Goal: Task Accomplishment & Management: Manage account settings

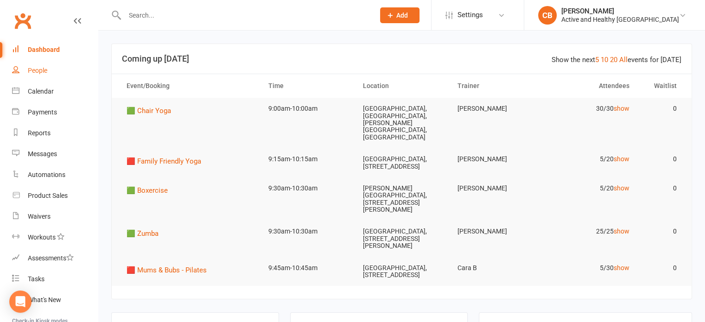
click at [54, 74] on link "People" at bounding box center [55, 70] width 86 height 21
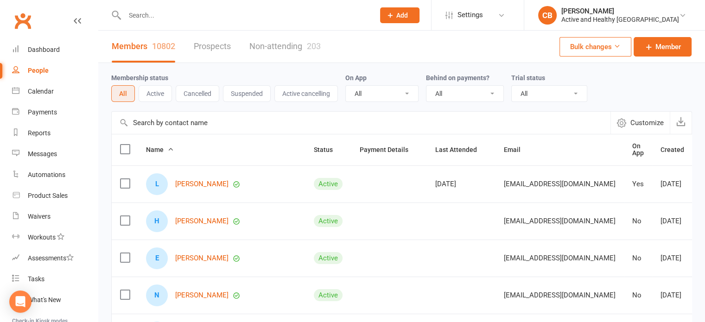
drag, startPoint x: 178, startPoint y: 119, endPoint x: 192, endPoint y: 118, distance: 14.4
click at [178, 119] on input "text" at bounding box center [361, 123] width 499 height 22
paste input "[PERSON_NAME]"
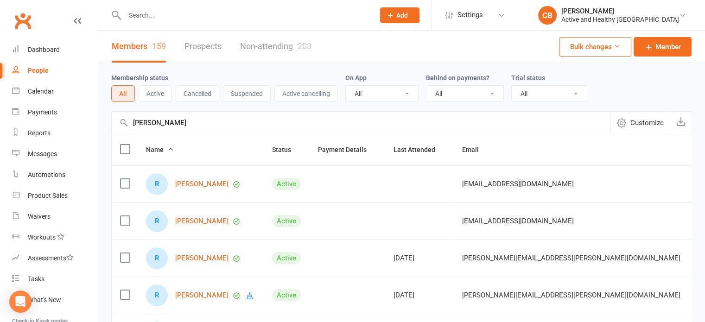
drag, startPoint x: 208, startPoint y: 126, endPoint x: 121, endPoint y: 123, distance: 86.3
click at [121, 123] on div "Rebecca Geissa Customize Export" at bounding box center [401, 122] width 581 height 23
paste input "Gayle Burmester"
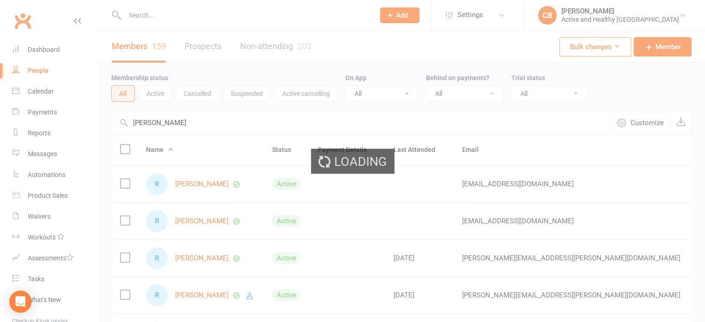
type input "Gayle Burmester"
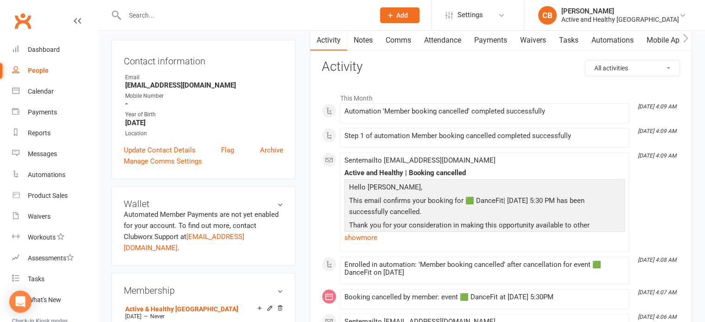
scroll to position [93, 0]
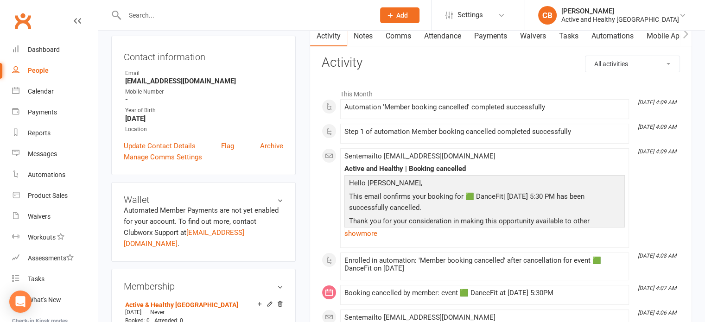
drag, startPoint x: 447, startPoint y: 34, endPoint x: 462, endPoint y: 44, distance: 18.0
click at [448, 34] on link "Attendance" at bounding box center [443, 36] width 50 height 21
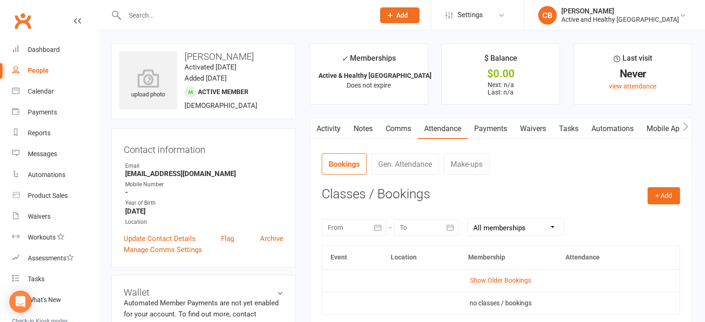
click at [653, 127] on link "Mobile App" at bounding box center [665, 128] width 50 height 21
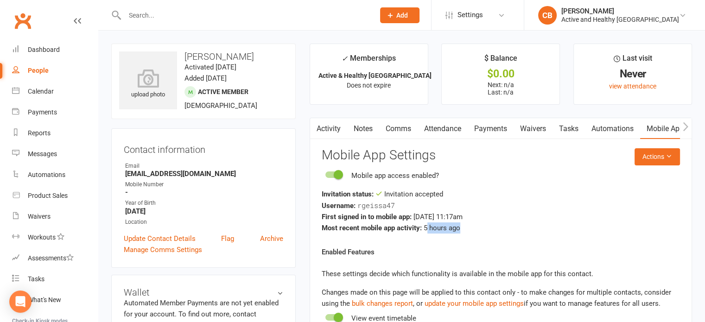
drag, startPoint x: 426, startPoint y: 228, endPoint x: 478, endPoint y: 226, distance: 52.0
click at [478, 226] on div "Most recent mobile app activity: 5 hours ago" at bounding box center [501, 228] width 358 height 11
click at [329, 137] on link "Activity" at bounding box center [328, 128] width 37 height 21
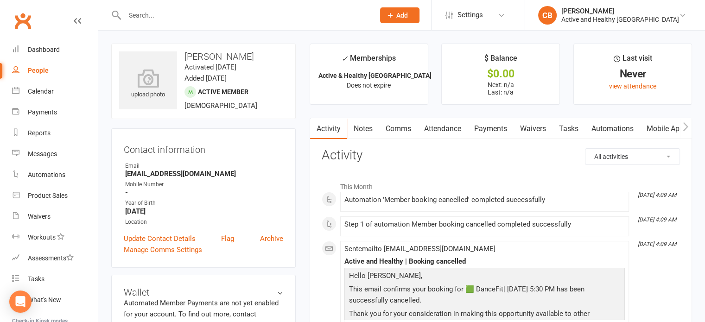
click at [647, 122] on link "Mobile App" at bounding box center [665, 128] width 50 height 21
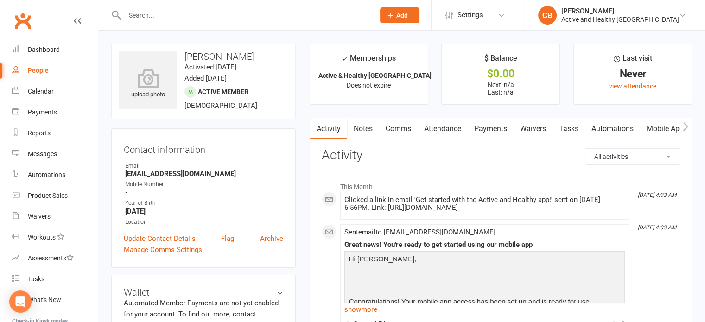
click at [453, 131] on link "Attendance" at bounding box center [443, 128] width 50 height 21
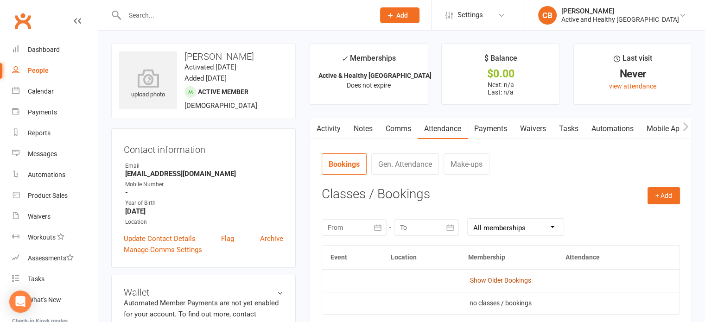
click at [486, 278] on link "Show Older Bookings" at bounding box center [500, 280] width 61 height 7
click at [651, 125] on link "Mobile App" at bounding box center [665, 128] width 50 height 21
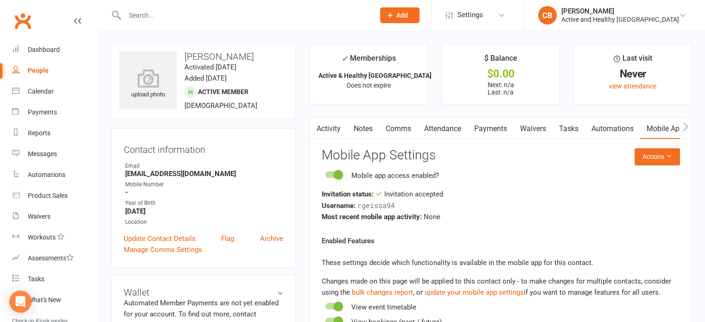
click at [317, 124] on icon "button" at bounding box center [316, 127] width 6 height 10
click at [330, 129] on link "Activity" at bounding box center [328, 128] width 37 height 21
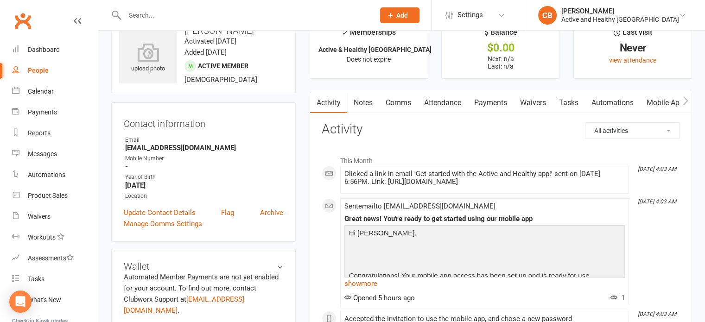
scroll to position [46, 0]
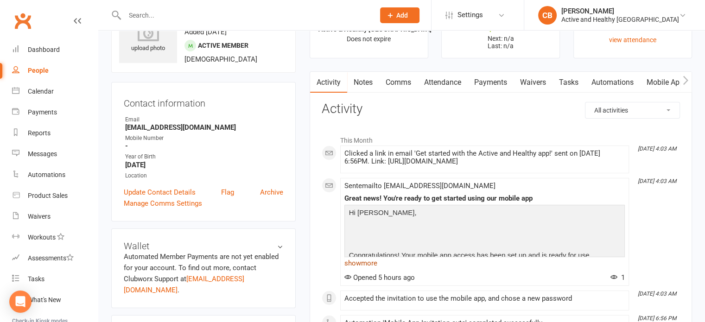
click at [371, 265] on link "show more" at bounding box center [485, 263] width 281 height 13
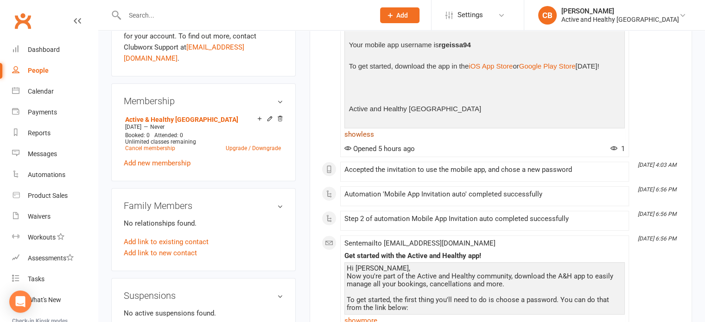
scroll to position [0, 0]
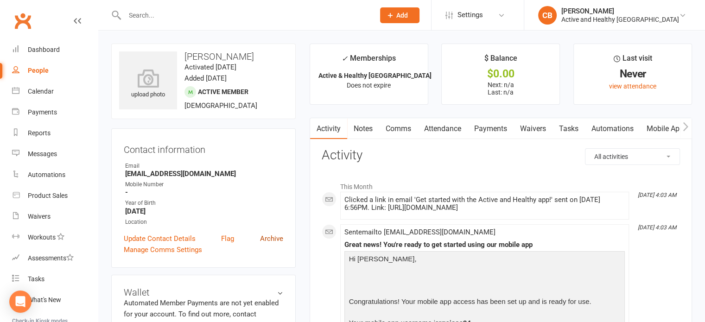
click at [267, 235] on link "Archive" at bounding box center [271, 238] width 23 height 11
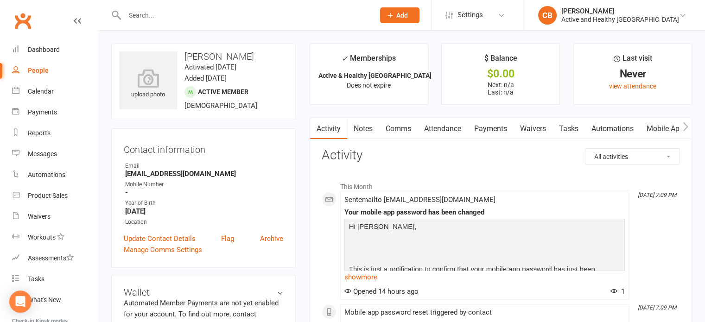
click at [666, 122] on link "Mobile App" at bounding box center [665, 128] width 50 height 21
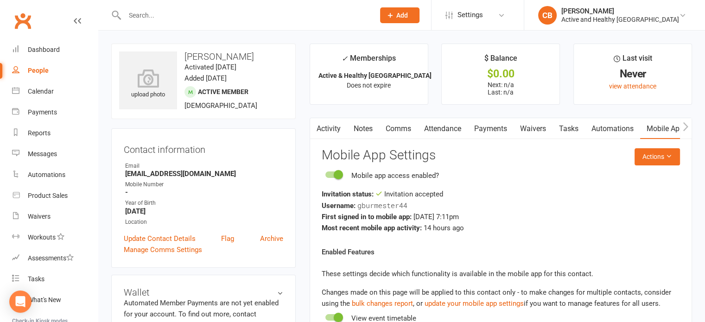
click at [443, 126] on link "Attendance" at bounding box center [443, 128] width 50 height 21
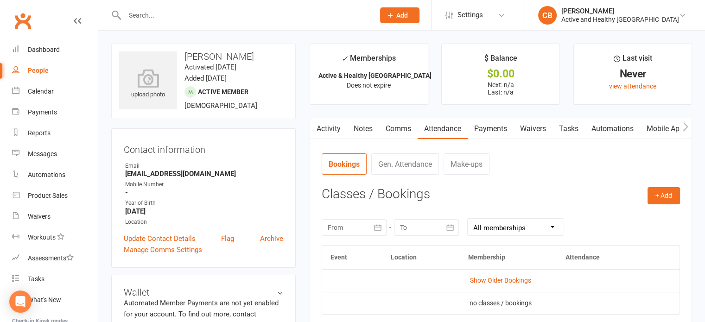
scroll to position [93, 0]
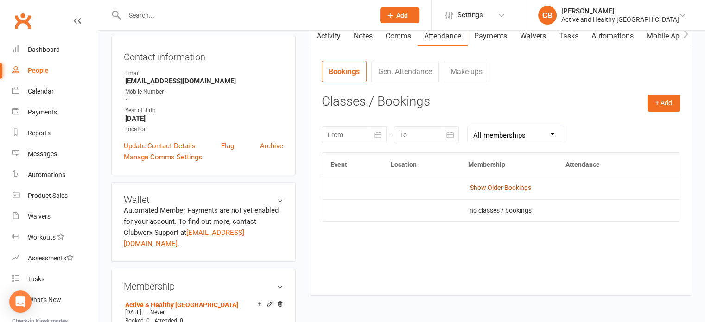
click at [513, 187] on link "Show Older Bookings" at bounding box center [500, 187] width 61 height 7
click at [664, 38] on link "Mobile App" at bounding box center [665, 36] width 50 height 21
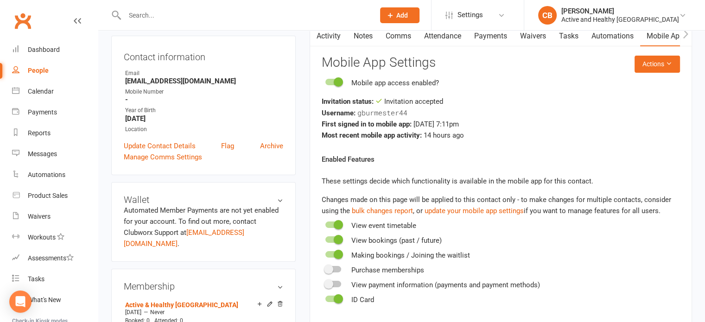
drag, startPoint x: 425, startPoint y: 124, endPoint x: 484, endPoint y: 129, distance: 59.2
click at [484, 129] on div "Invitation status: Invitation accepted Username: gburmester44 First signed in t…" at bounding box center [501, 118] width 358 height 45
click at [521, 156] on div "Enabled Features These settings decide which functionality is available in the …" at bounding box center [501, 230] width 358 height 152
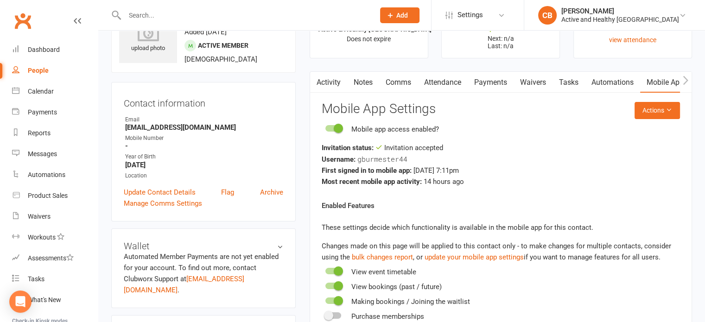
click at [336, 83] on link "Activity" at bounding box center [328, 82] width 37 height 21
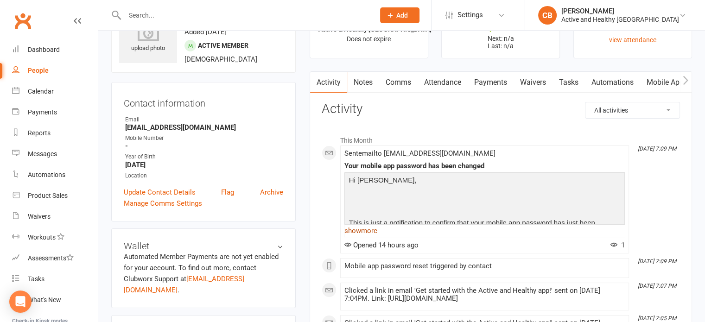
click at [371, 229] on link "show more" at bounding box center [485, 230] width 281 height 13
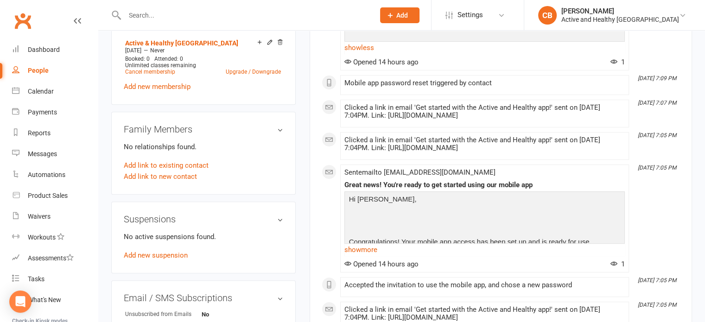
scroll to position [371, 0]
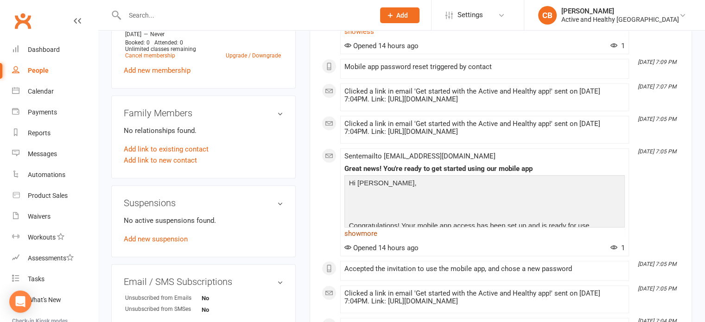
click at [372, 232] on link "show more" at bounding box center [485, 233] width 281 height 13
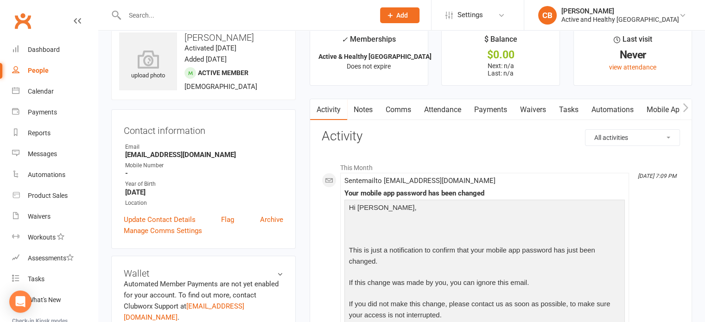
scroll to position [0, 0]
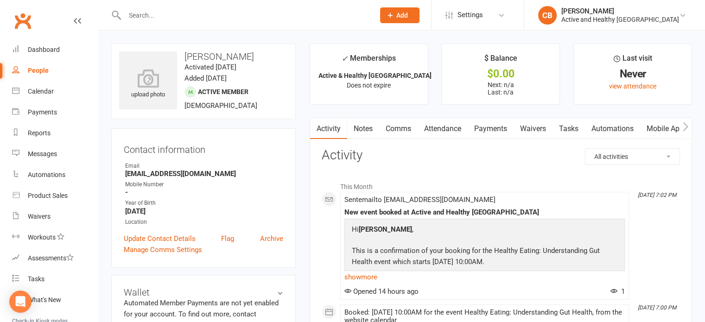
click at [665, 125] on link "Mobile App" at bounding box center [665, 128] width 50 height 21
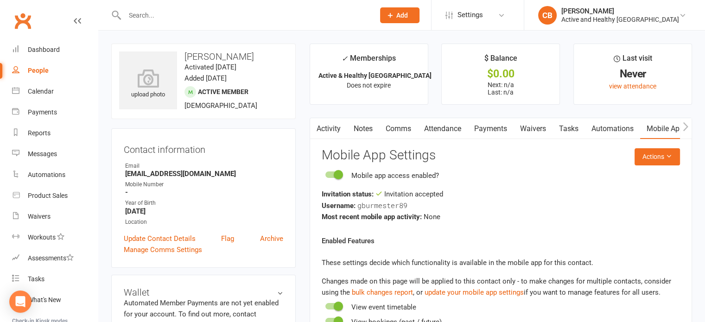
click at [444, 129] on link "Attendance" at bounding box center [443, 128] width 50 height 21
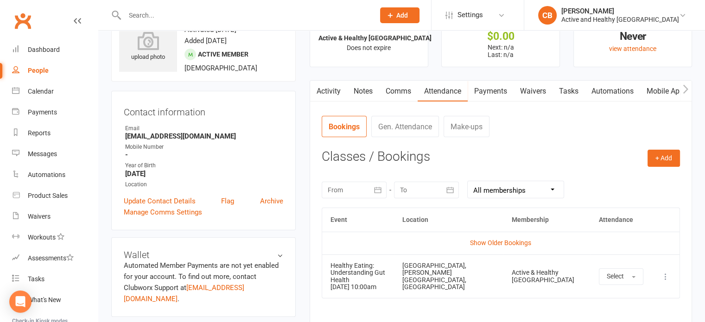
scroll to position [93, 0]
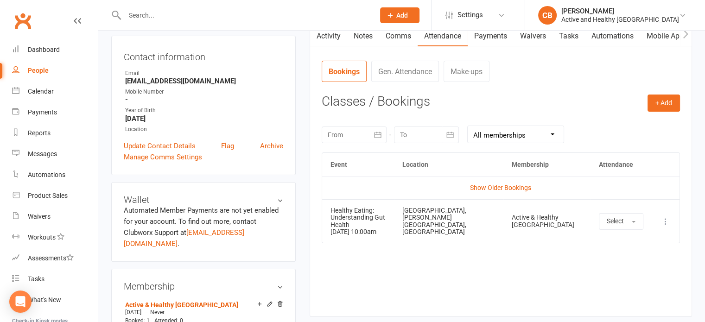
click at [662, 33] on link "Mobile App" at bounding box center [665, 36] width 50 height 21
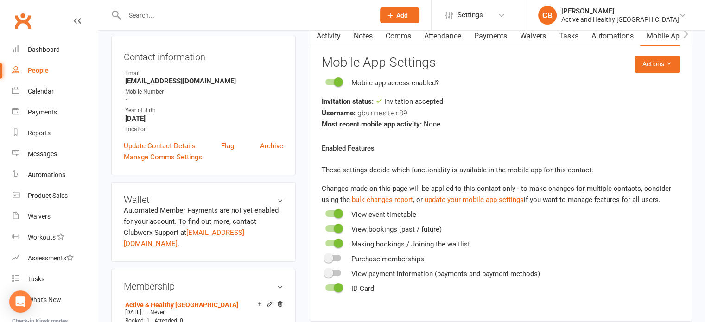
scroll to position [46, 0]
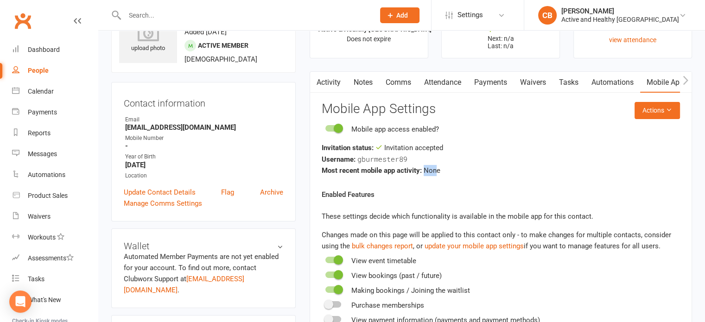
drag, startPoint x: 425, startPoint y: 169, endPoint x: 449, endPoint y: 170, distance: 24.1
click at [449, 170] on div "Most recent mobile app activity: None" at bounding box center [501, 170] width 358 height 11
click at [436, 82] on link "Attendance" at bounding box center [443, 82] width 50 height 21
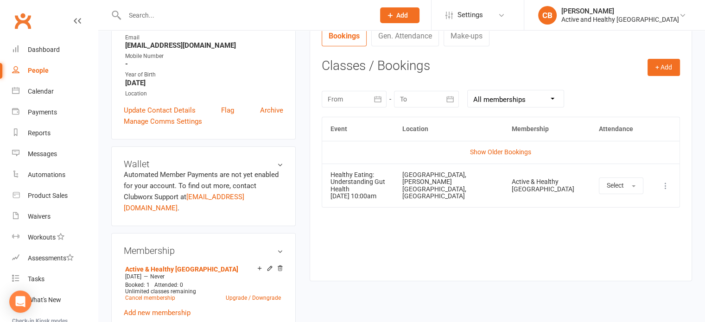
scroll to position [139, 0]
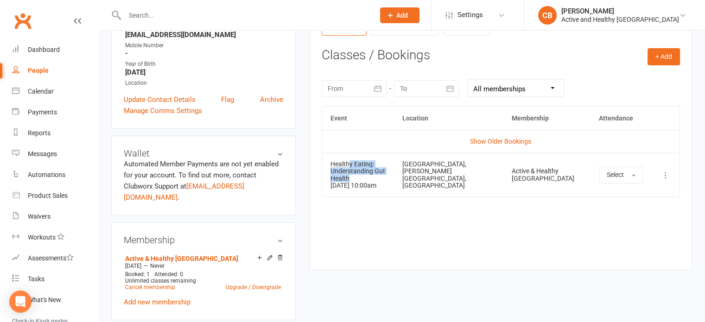
drag, startPoint x: 372, startPoint y: 165, endPoint x: 407, endPoint y: 170, distance: 34.7
click at [386, 170] on div "Healthy Eating: Understanding Gut Health" at bounding box center [358, 171] width 55 height 21
click at [491, 169] on div "Ipswich Central Library, Nicholas St Precinct, Ipswich" at bounding box center [449, 175] width 93 height 29
click at [501, 138] on link "Show Older Bookings" at bounding box center [500, 141] width 61 height 7
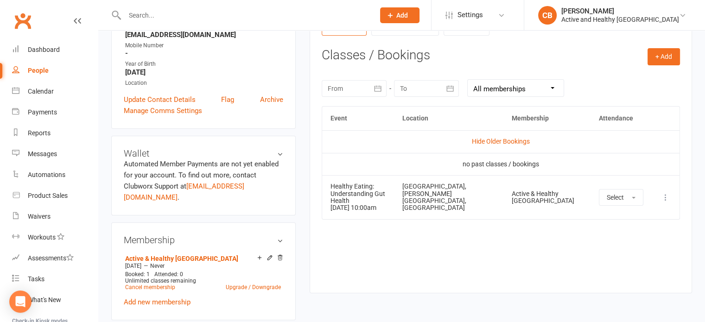
drag, startPoint x: 428, startPoint y: 193, endPoint x: 543, endPoint y: 193, distance: 114.1
click at [543, 193] on tr "Healthy Eating: Understanding Gut Health 16 Aug 2025 10:00am Ipswich Central Li…" at bounding box center [501, 197] width 358 height 44
drag, startPoint x: 552, startPoint y: 198, endPoint x: 298, endPoint y: 207, distance: 254.8
click at [298, 207] on div "upload photo Gayle Burmester Activated 11 August, 2025 Added 11 August, 2025 Ac…" at bounding box center [401, 291] width 595 height 775
click at [386, 186] on div "Healthy Eating: Understanding Gut Health" at bounding box center [358, 193] width 55 height 21
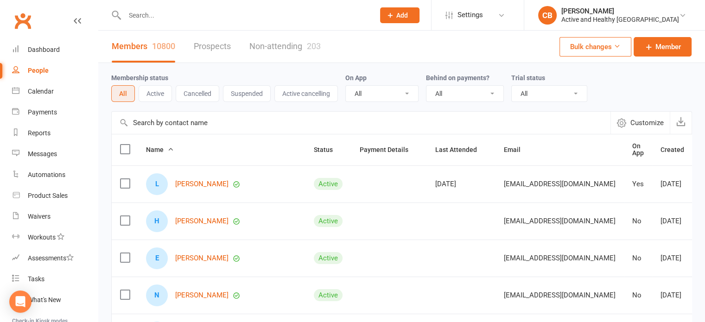
click at [202, 124] on input "text" at bounding box center [361, 123] width 499 height 22
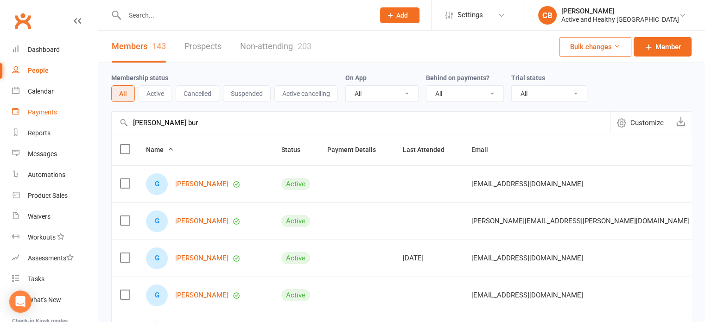
drag, startPoint x: 189, startPoint y: 122, endPoint x: 78, endPoint y: 121, distance: 110.8
click at [78, 121] on ui-view "Prospect Member Non-attending contact Class / event Appointment Task Membership…" at bounding box center [352, 303] width 705 height 603
paste input "[PERSON_NAME]"
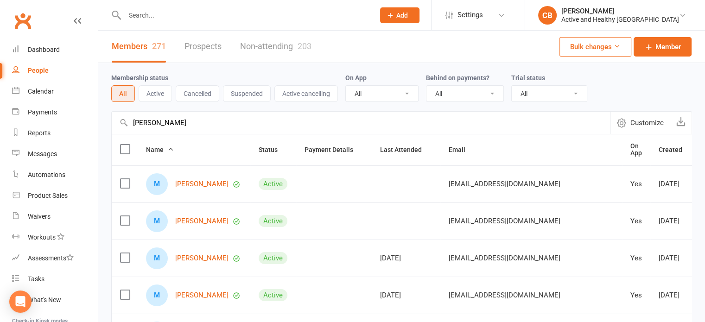
drag, startPoint x: 202, startPoint y: 122, endPoint x: 135, endPoint y: 121, distance: 66.3
click at [135, 121] on input "[PERSON_NAME]" at bounding box center [361, 123] width 499 height 22
paste input "[PERSON_NAME]"
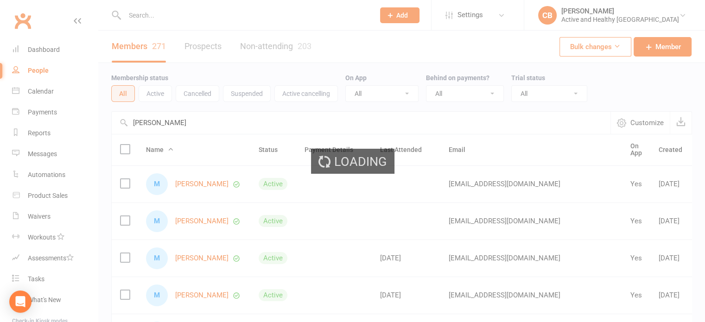
type input "[PERSON_NAME]"
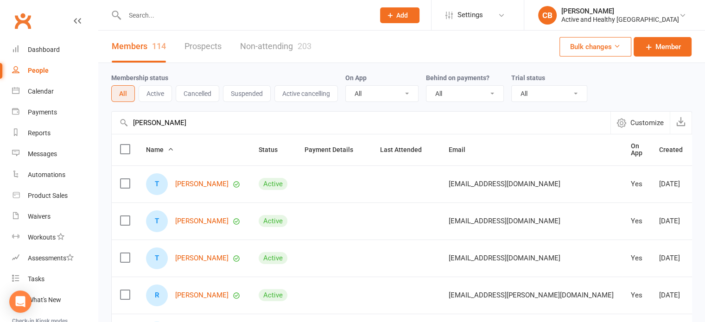
click at [295, 43] on link "Non-attending 203" at bounding box center [275, 47] width 71 height 32
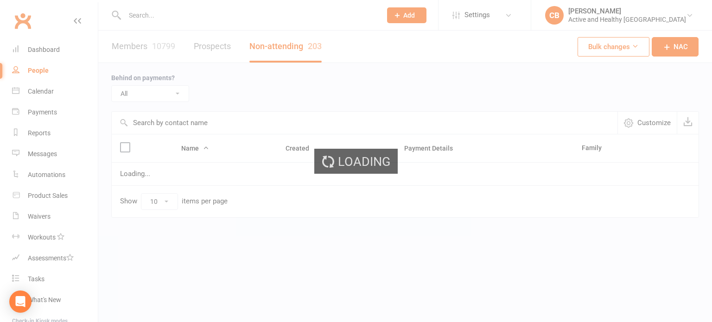
click at [174, 141] on th "Name" at bounding box center [225, 148] width 104 height 28
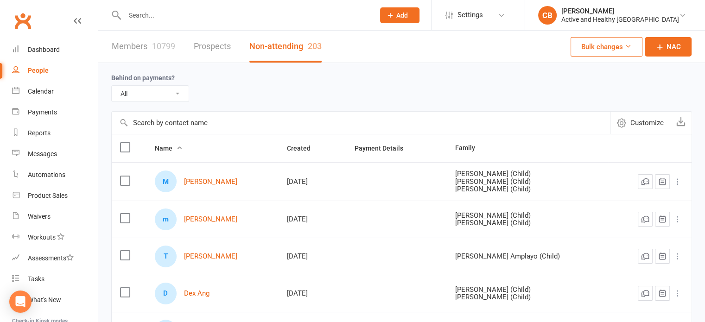
click at [199, 121] on input "text" at bounding box center [361, 123] width 499 height 22
paste input "Tanya Leonard"
type input "Tanya Leonard"
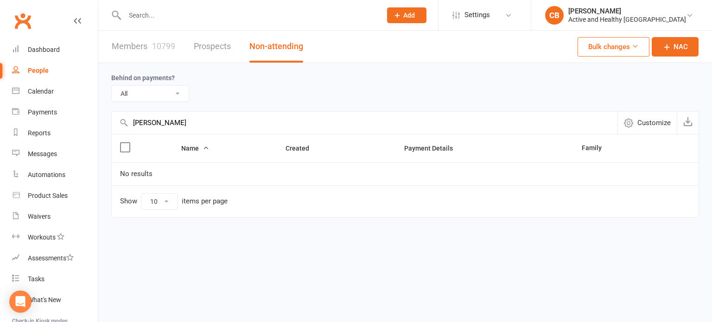
click at [139, 42] on link "Members 10799" at bounding box center [144, 47] width 64 height 32
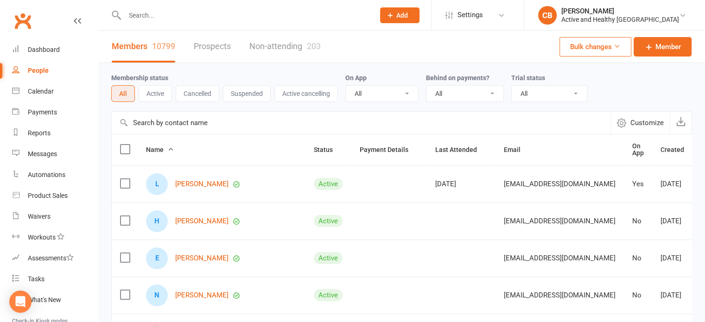
click at [192, 148] on th "Name" at bounding box center [222, 149] width 168 height 31
click at [202, 124] on input "text" at bounding box center [361, 123] width 499 height 22
paste input "Tanya Leonard"
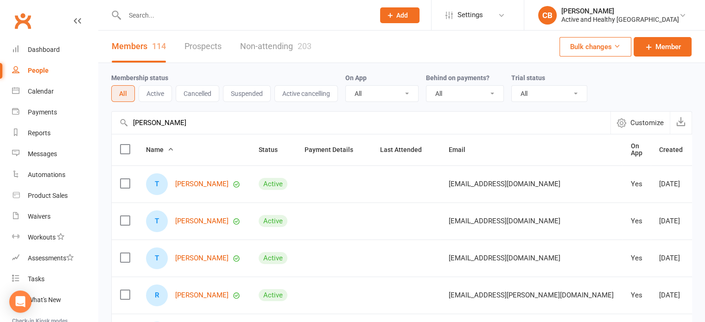
drag, startPoint x: 189, startPoint y: 130, endPoint x: 115, endPoint y: 114, distance: 76.4
click at [115, 114] on input "Tanya Leonard" at bounding box center [361, 123] width 499 height 22
paste input "Lee Cameron"
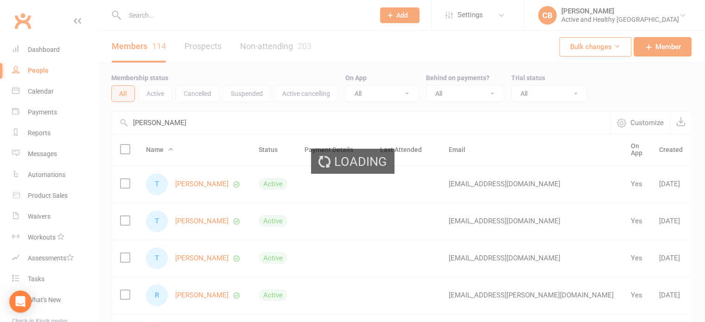
type input "Lee Cameron"
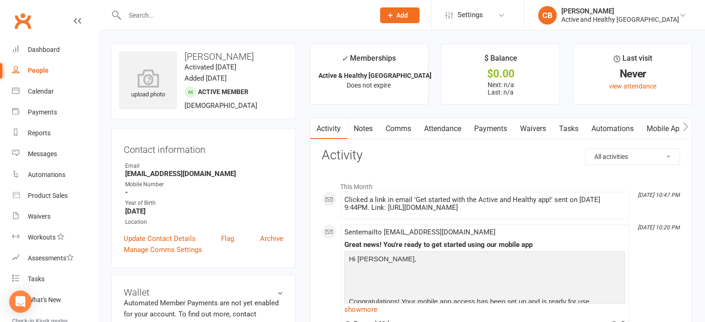
click at [649, 125] on link "Mobile App" at bounding box center [665, 128] width 50 height 21
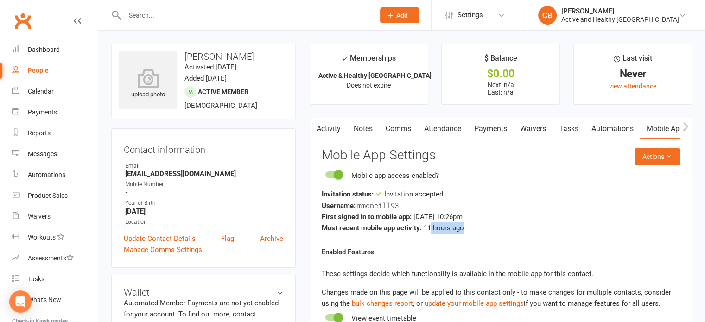
drag, startPoint x: 430, startPoint y: 226, endPoint x: 482, endPoint y: 227, distance: 51.9
click at [482, 227] on div "Most recent mobile app activity: 11 hours ago" at bounding box center [501, 228] width 358 height 11
click at [434, 126] on link "Attendance" at bounding box center [443, 128] width 50 height 21
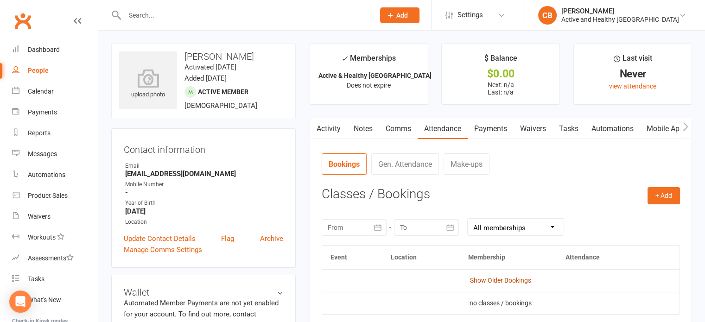
click at [517, 280] on link "Show Older Bookings" at bounding box center [500, 280] width 61 height 7
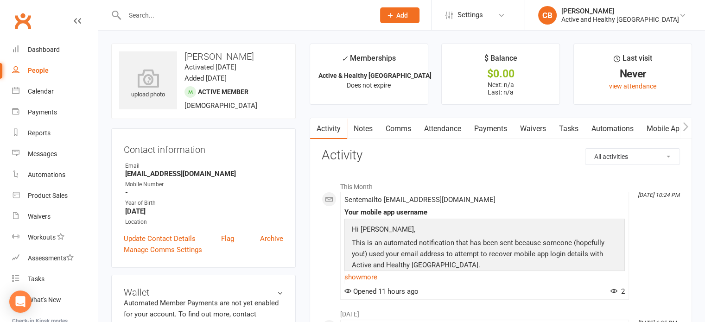
click at [648, 126] on link "Mobile App" at bounding box center [665, 128] width 50 height 21
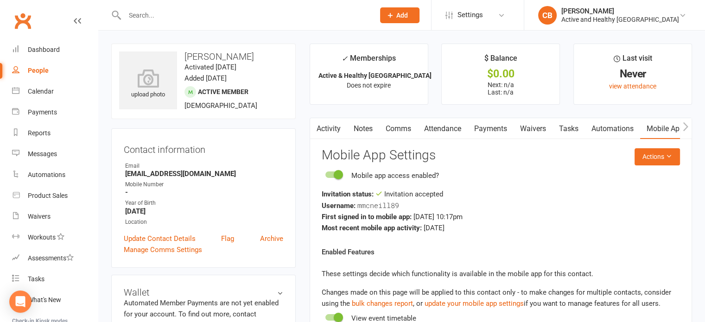
click at [439, 135] on link "Attendance" at bounding box center [443, 128] width 50 height 21
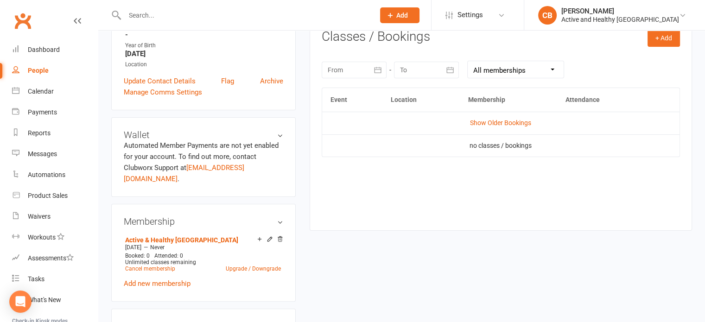
scroll to position [185, 0]
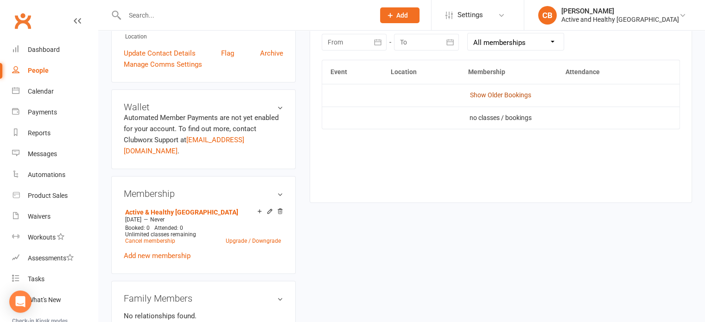
click at [505, 94] on link "Show Older Bookings" at bounding box center [500, 94] width 61 height 7
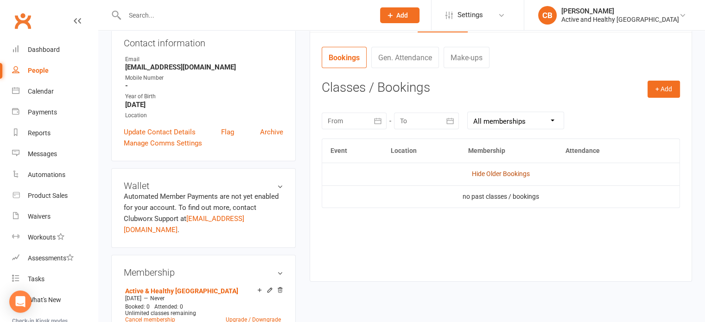
scroll to position [93, 0]
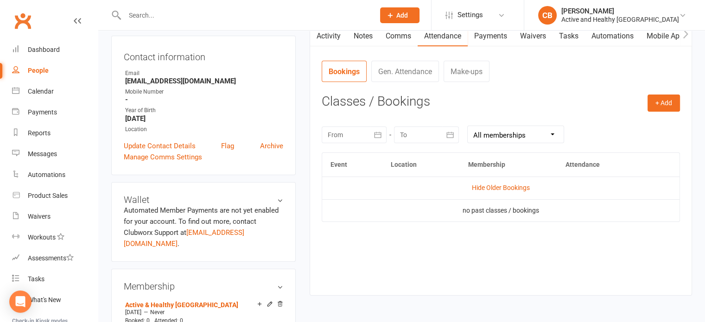
click at [652, 35] on link "Mobile App" at bounding box center [665, 36] width 50 height 21
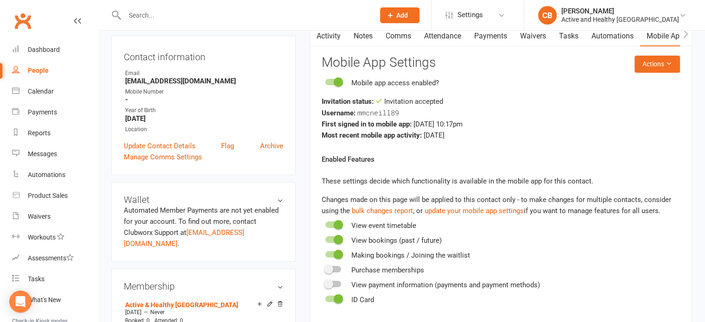
click at [339, 39] on link "Activity" at bounding box center [328, 36] width 37 height 21
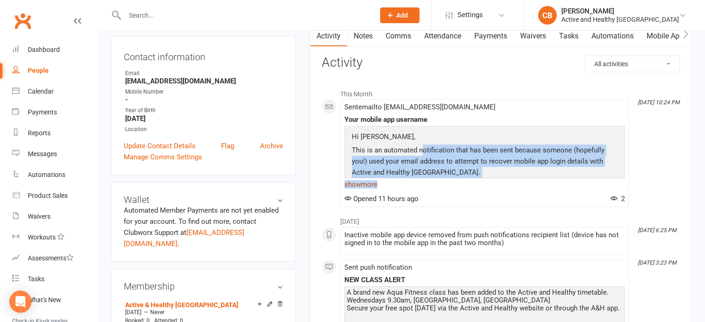
drag, startPoint x: 421, startPoint y: 148, endPoint x: 519, endPoint y: 185, distance: 105.2
click at [519, 185] on div "Hi Michelle, This is an automated notification that has been sent because someo…" at bounding box center [485, 158] width 281 height 65
click at [483, 170] on p "This is an automated notification that has been sent because someone (hopefully…" at bounding box center [485, 163] width 270 height 36
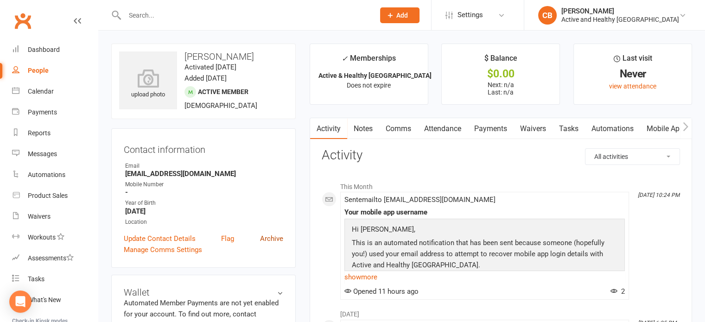
click at [281, 238] on link "Archive" at bounding box center [271, 238] width 23 height 11
click at [273, 236] on link "Archive" at bounding box center [271, 238] width 23 height 11
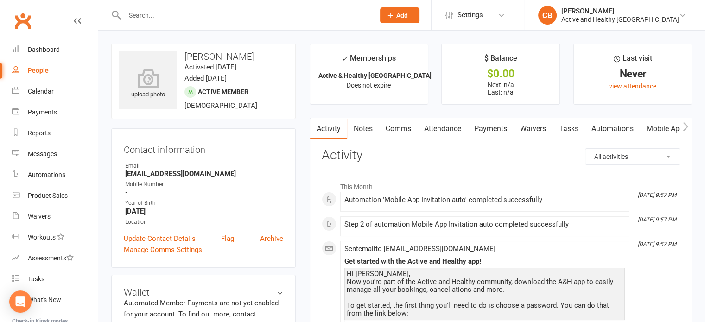
click at [653, 132] on link "Mobile App" at bounding box center [665, 128] width 50 height 21
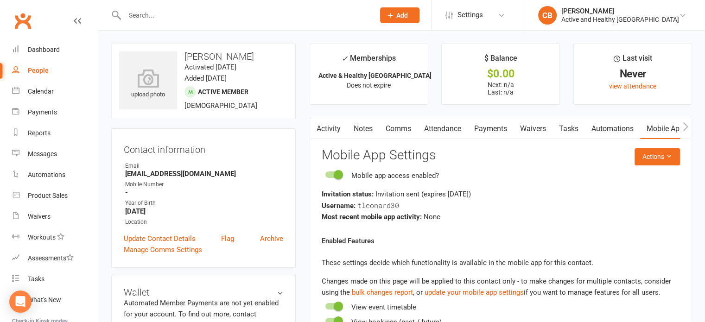
click at [323, 130] on link "Activity" at bounding box center [328, 128] width 37 height 21
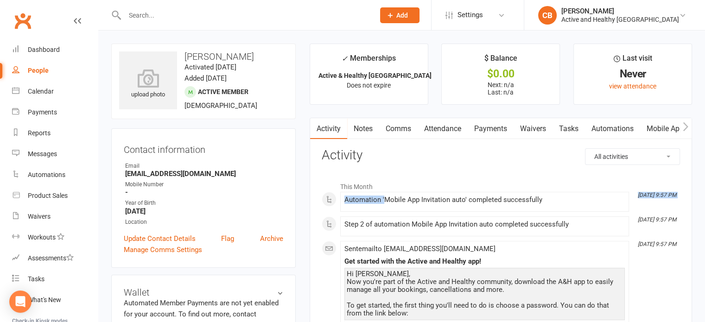
drag, startPoint x: 391, startPoint y: 194, endPoint x: 580, endPoint y: 190, distance: 189.2
click at [559, 202] on div "Automation 'Mobile App Invitation auto' completed successfully" at bounding box center [485, 200] width 281 height 8
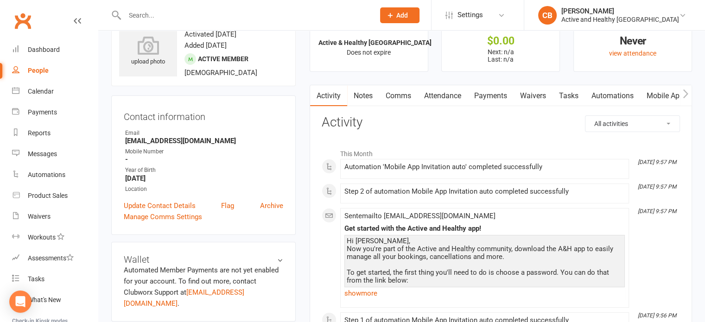
scroll to position [46, 0]
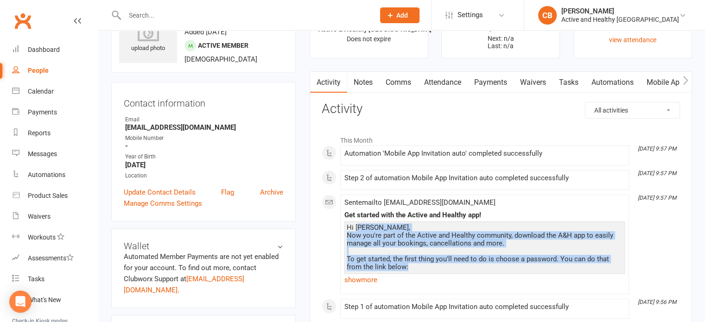
drag, startPoint x: 488, startPoint y: 263, endPoint x: 504, endPoint y: 268, distance: 16.4
click at [504, 268] on div "Hi Tanya, Now you're part of the Active and Healthy community, download the A&H…" at bounding box center [485, 279] width 276 height 110
click at [551, 261] on div "Hi Tanya, Now you're part of the Active and Healthy community, download the A&H…" at bounding box center [485, 279] width 276 height 110
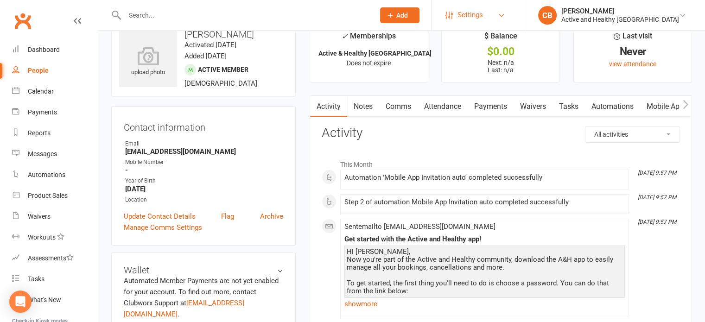
scroll to position [0, 0]
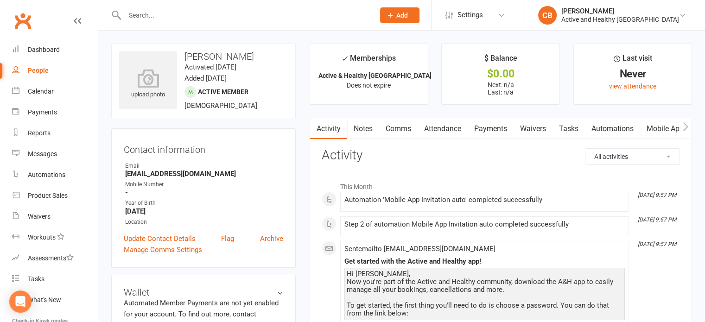
click at [670, 125] on link "Mobile App" at bounding box center [665, 128] width 50 height 21
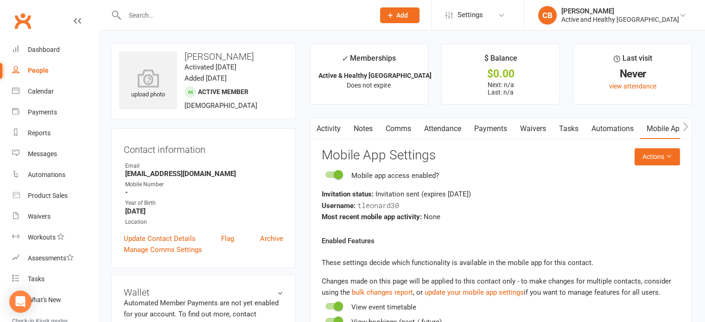
click at [338, 124] on link "Activity" at bounding box center [328, 128] width 37 height 21
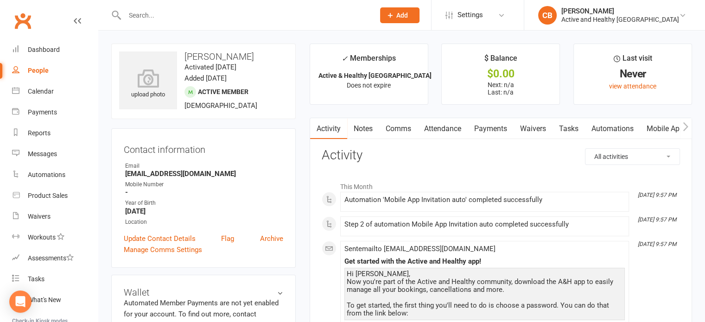
click at [454, 132] on link "Attendance" at bounding box center [443, 128] width 50 height 21
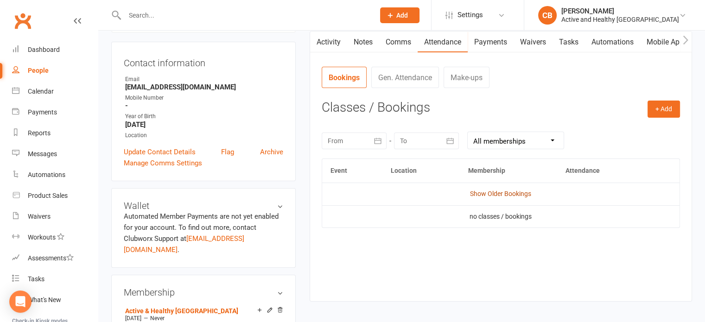
scroll to position [93, 0]
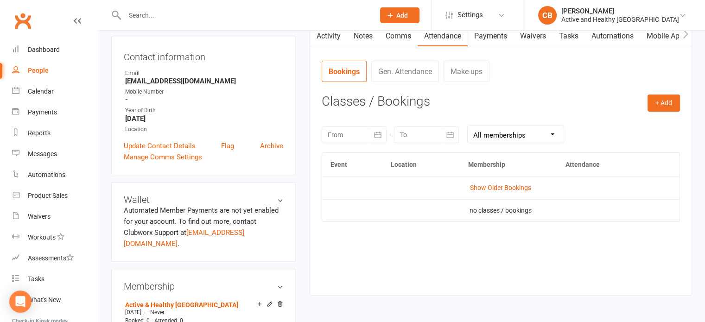
click at [508, 181] on td "Show Older Bookings" at bounding box center [501, 188] width 358 height 22
click at [514, 186] on link "Show Older Bookings" at bounding box center [500, 187] width 61 height 7
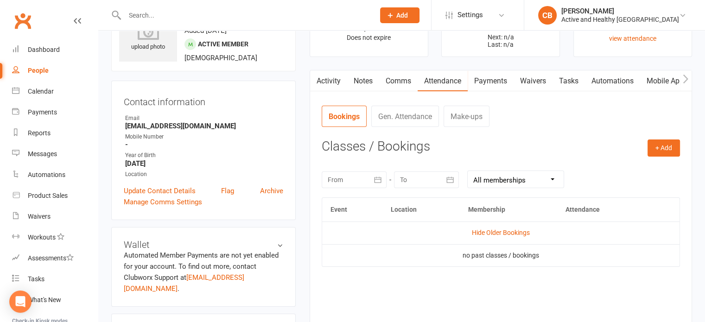
scroll to position [46, 0]
click at [326, 83] on link "Activity" at bounding box center [328, 82] width 37 height 21
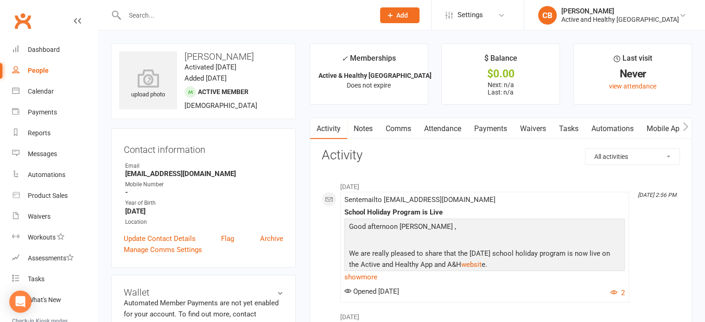
click at [660, 128] on link "Mobile App" at bounding box center [665, 128] width 50 height 21
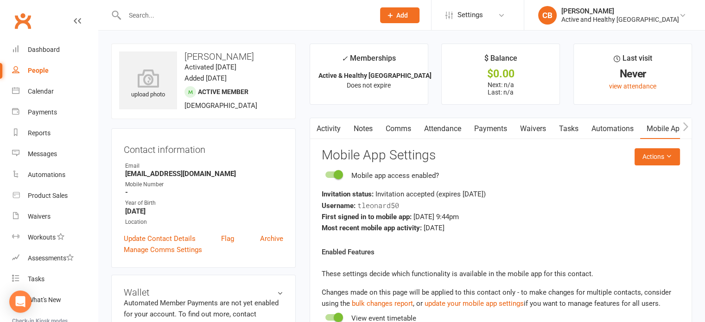
drag, startPoint x: 423, startPoint y: 229, endPoint x: 486, endPoint y: 228, distance: 62.1
click at [486, 228] on div "Most recent mobile app activity: [DATE]" at bounding box center [501, 228] width 358 height 11
click at [486, 228] on div "Most recent mobile app activity: 7 months ago" at bounding box center [501, 228] width 358 height 11
click at [328, 129] on link "Activity" at bounding box center [328, 128] width 37 height 21
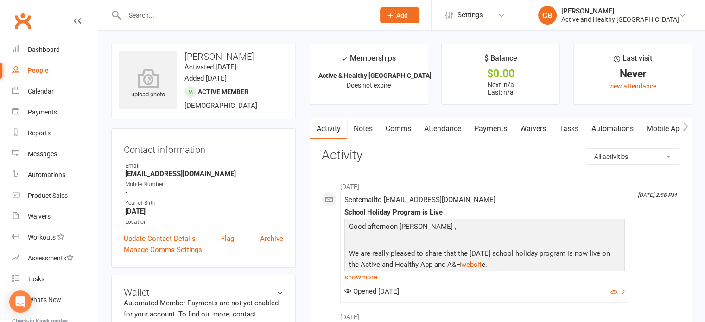
scroll to position [46, 0]
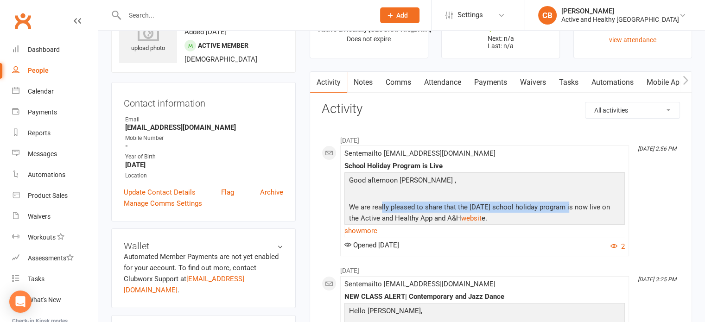
drag, startPoint x: 551, startPoint y: 209, endPoint x: 578, endPoint y: 209, distance: 27.4
click at [564, 209] on p "We are really pleased to share that the April 2025 school holiday program is no…" at bounding box center [485, 214] width 276 height 25
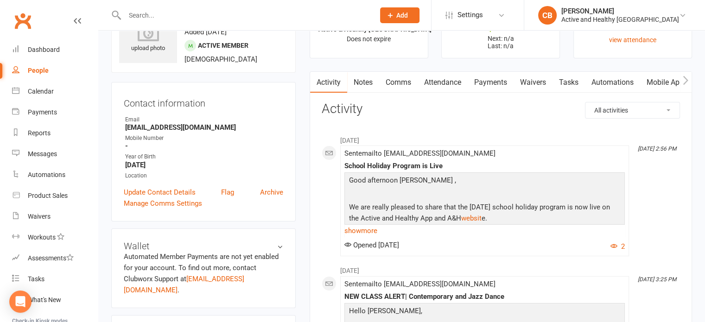
click at [595, 209] on p "We are really pleased to share that the April 2025 school holiday program is no…" at bounding box center [485, 214] width 276 height 25
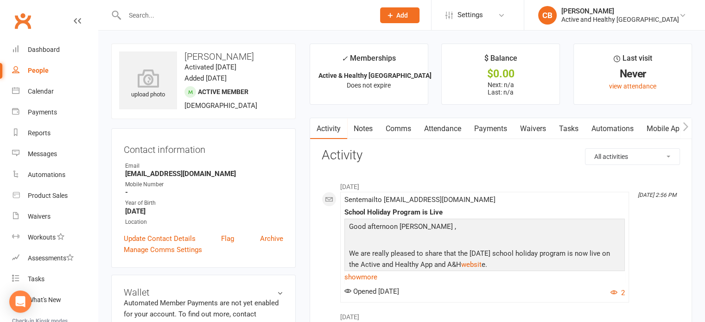
click at [659, 122] on link "Mobile App" at bounding box center [665, 128] width 50 height 21
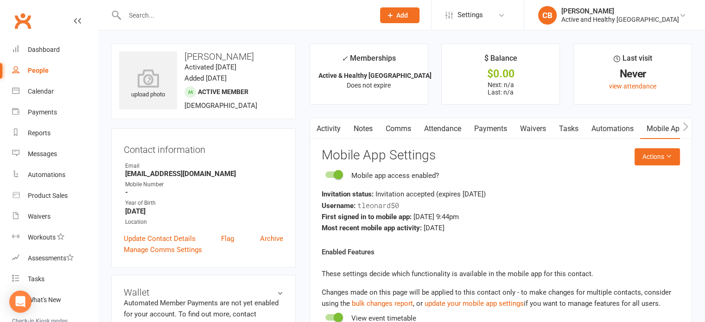
click at [334, 132] on link "Activity" at bounding box center [328, 128] width 37 height 21
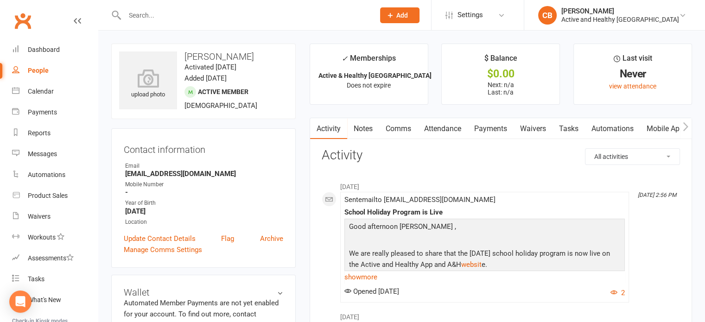
scroll to position [46, 0]
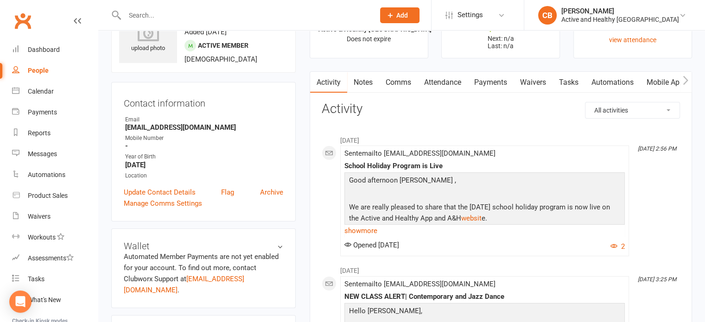
click at [665, 78] on link "Mobile App" at bounding box center [665, 82] width 50 height 21
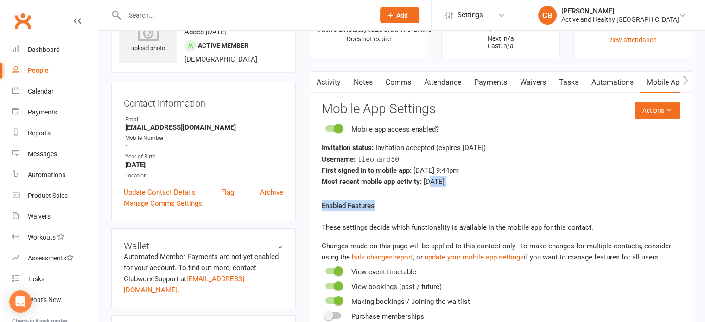
drag, startPoint x: 428, startPoint y: 181, endPoint x: 477, endPoint y: 190, distance: 49.4
click at [477, 190] on react-component "Actions Mobile App Settings Mobile app access enabled? Invitation status: Invit…" at bounding box center [501, 227] width 358 height 250
drag, startPoint x: 419, startPoint y: 167, endPoint x: 486, endPoint y: 173, distance: 66.5
click at [486, 173] on div "First signed in to mobile app: Feb 11, 2024 9:44pm" at bounding box center [501, 170] width 358 height 11
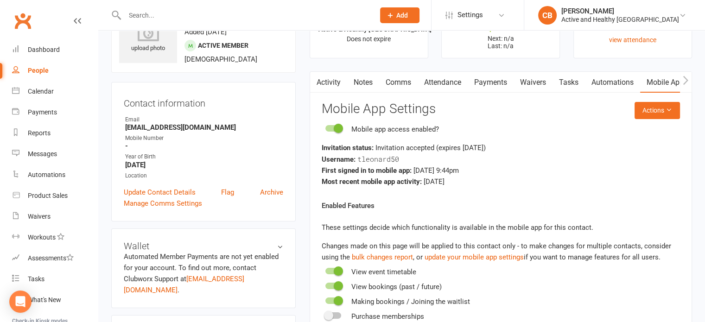
click at [545, 187] on react-component "Actions Mobile App Settings Mobile app access enabled? Invitation status: Invit…" at bounding box center [501, 227] width 358 height 250
click at [459, 80] on link "Attendance" at bounding box center [443, 82] width 50 height 21
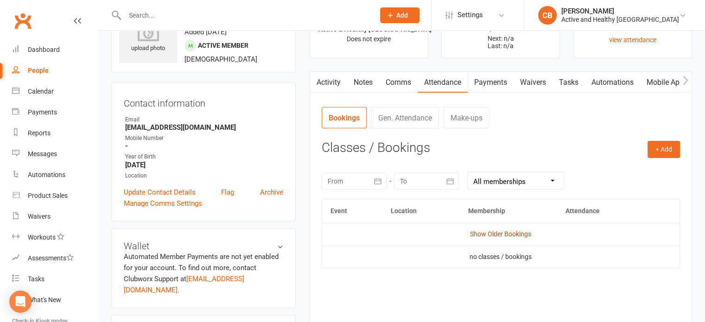
click at [505, 236] on link "Show Older Bookings" at bounding box center [500, 233] width 61 height 7
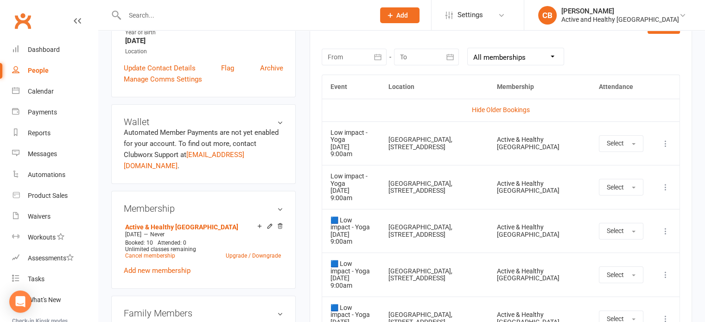
scroll to position [93, 0]
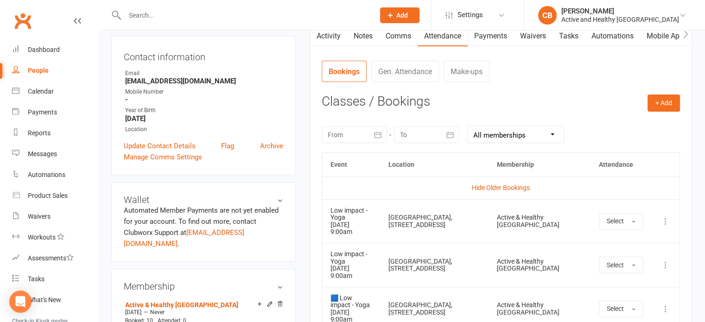
click at [336, 37] on link "Activity" at bounding box center [328, 36] width 37 height 21
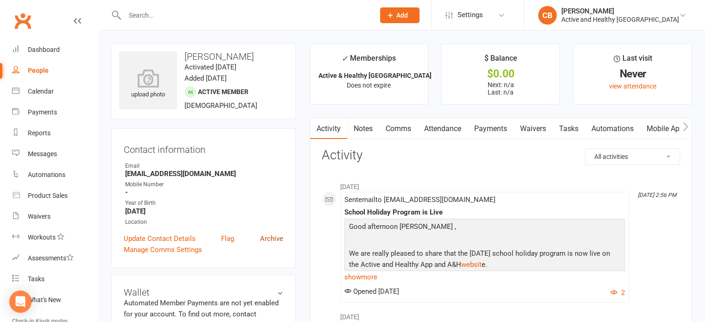
click at [275, 236] on link "Archive" at bounding box center [271, 238] width 23 height 11
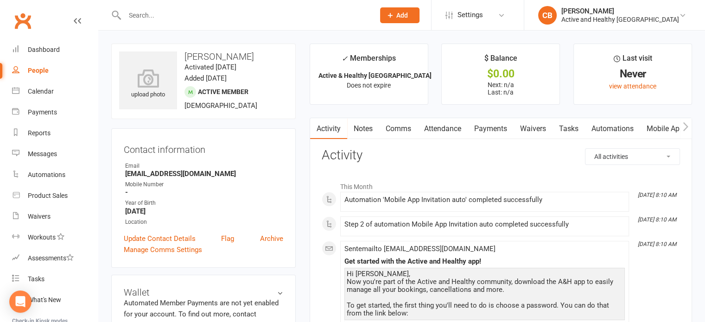
click at [659, 130] on link "Mobile App" at bounding box center [665, 128] width 50 height 21
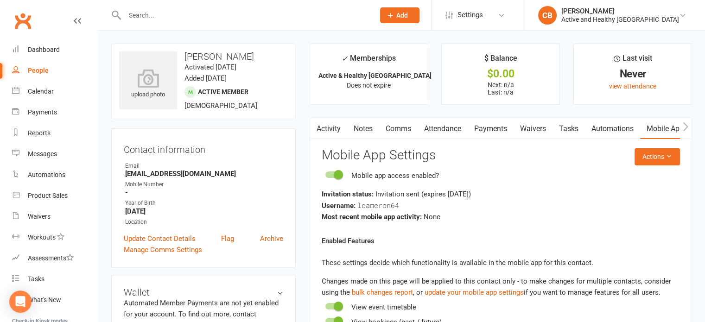
click at [328, 127] on link "Activity" at bounding box center [328, 128] width 37 height 21
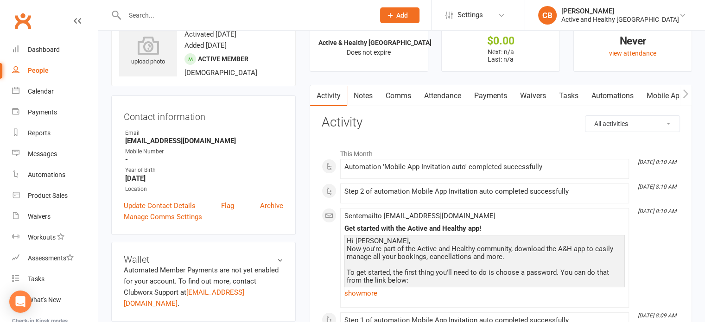
scroll to position [46, 0]
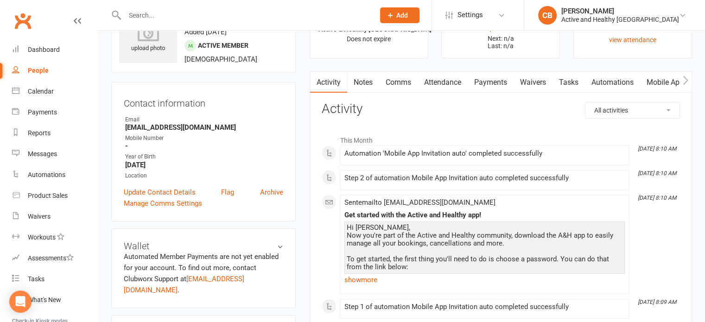
click at [432, 78] on link "Attendance" at bounding box center [443, 82] width 50 height 21
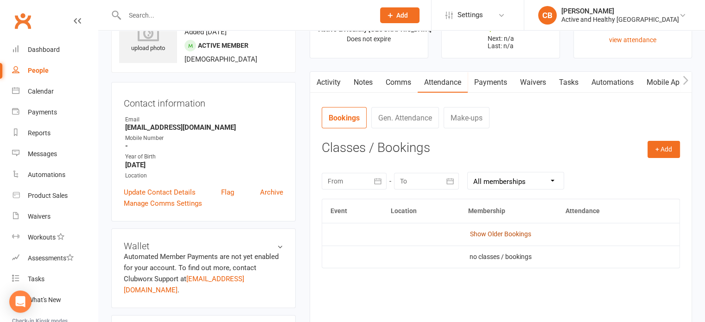
click at [506, 234] on link "Show Older Bookings" at bounding box center [500, 233] width 61 height 7
click at [343, 81] on link "Activity" at bounding box center [328, 82] width 37 height 21
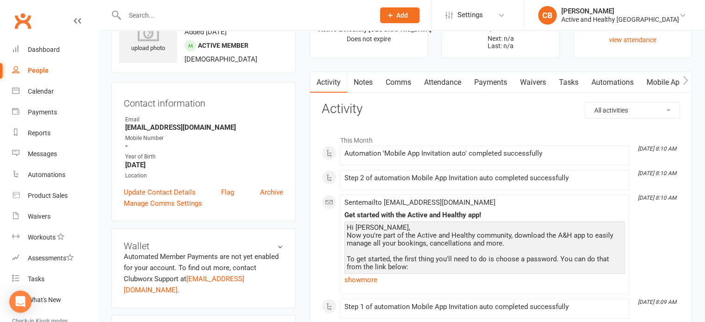
scroll to position [93, 0]
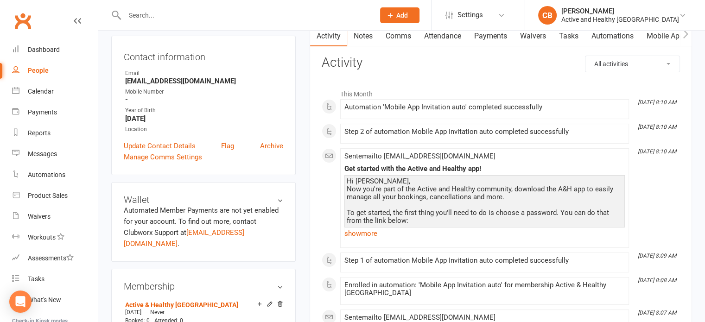
click at [671, 33] on link "Mobile App" at bounding box center [665, 36] width 50 height 21
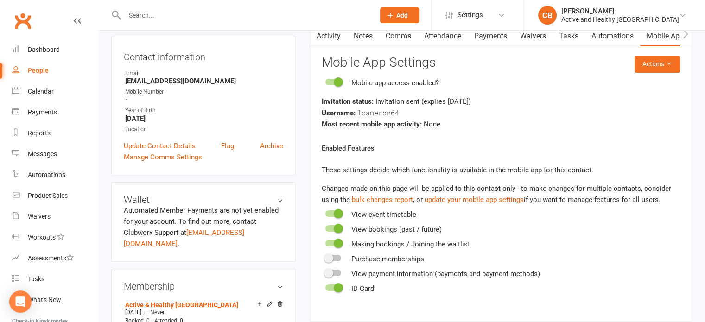
scroll to position [46, 0]
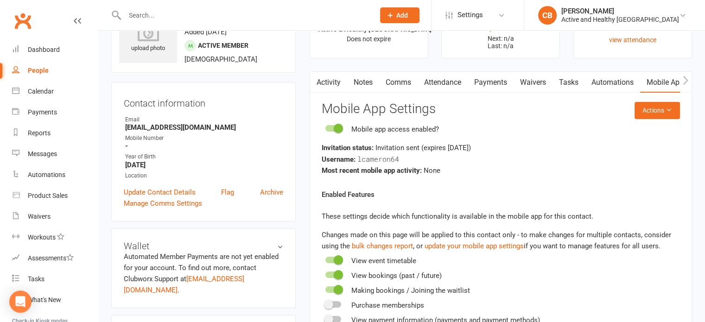
click at [329, 74] on link "Activity" at bounding box center [328, 82] width 37 height 21
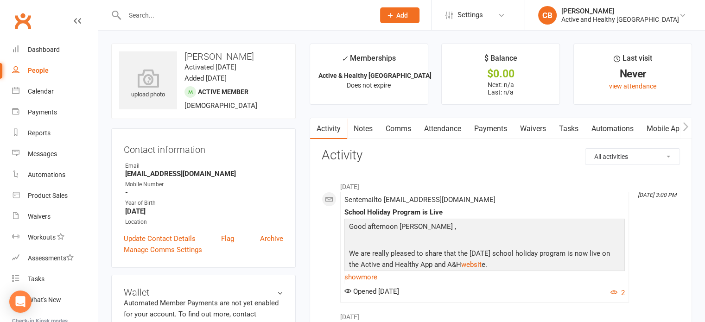
click at [657, 129] on link "Mobile App" at bounding box center [665, 128] width 50 height 21
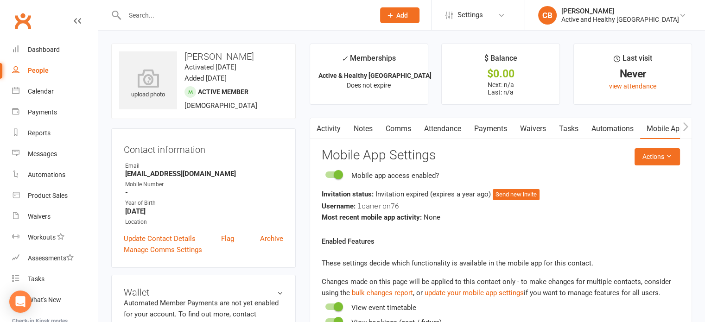
click at [467, 126] on link "Attendance" at bounding box center [443, 128] width 50 height 21
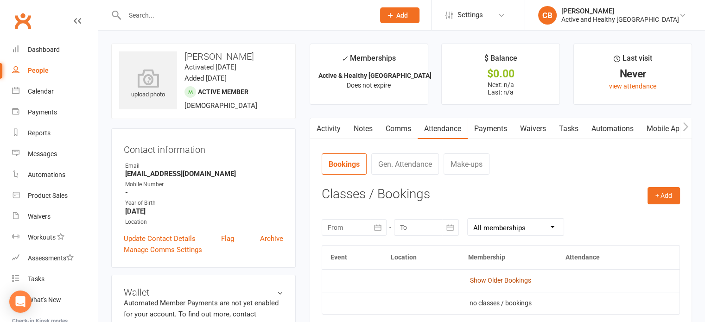
click at [500, 283] on link "Show Older Bookings" at bounding box center [500, 280] width 61 height 7
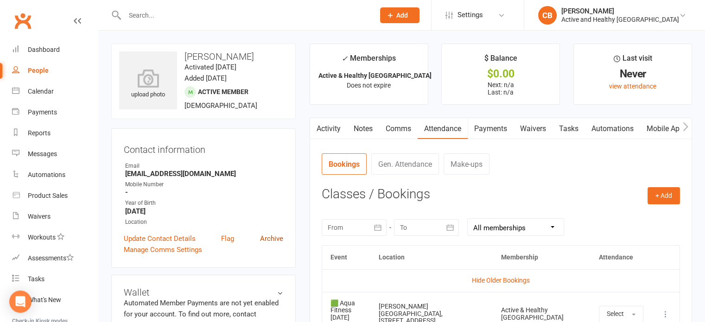
click at [276, 234] on link "Archive" at bounding box center [271, 238] width 23 height 11
